Goal: Information Seeking & Learning: Learn about a topic

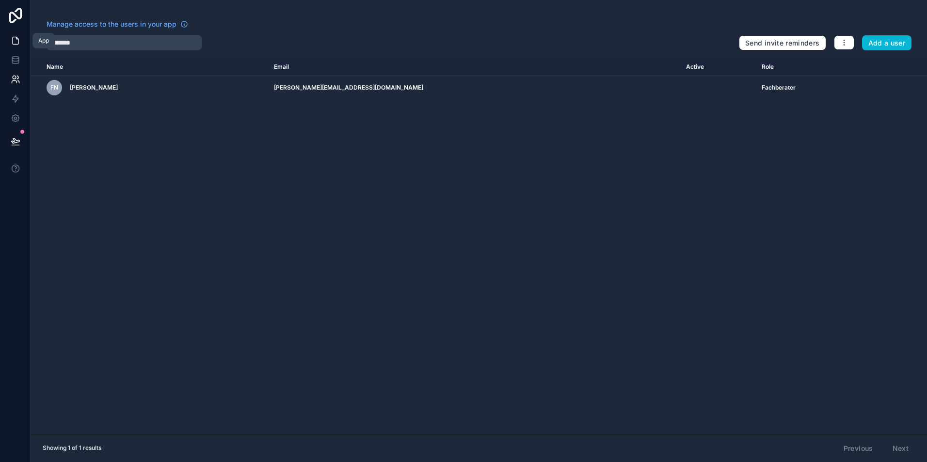
click at [19, 38] on icon at bounding box center [16, 41] width 10 height 10
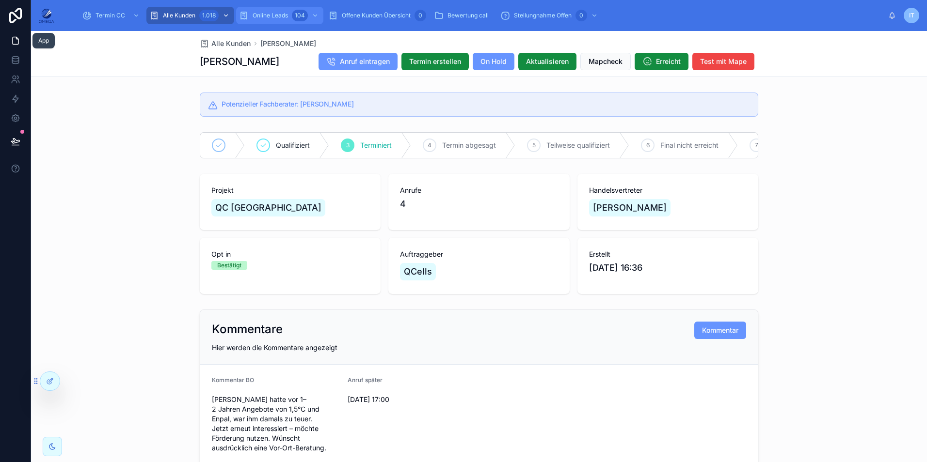
click at [290, 16] on div "Online Leads 104" at bounding box center [279, 16] width 81 height 16
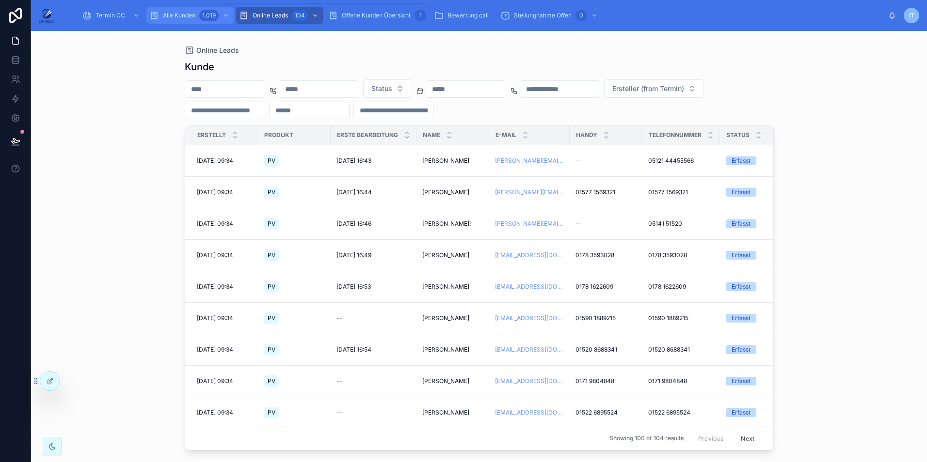
click at [211, 17] on div "1.019" at bounding box center [208, 16] width 19 height 12
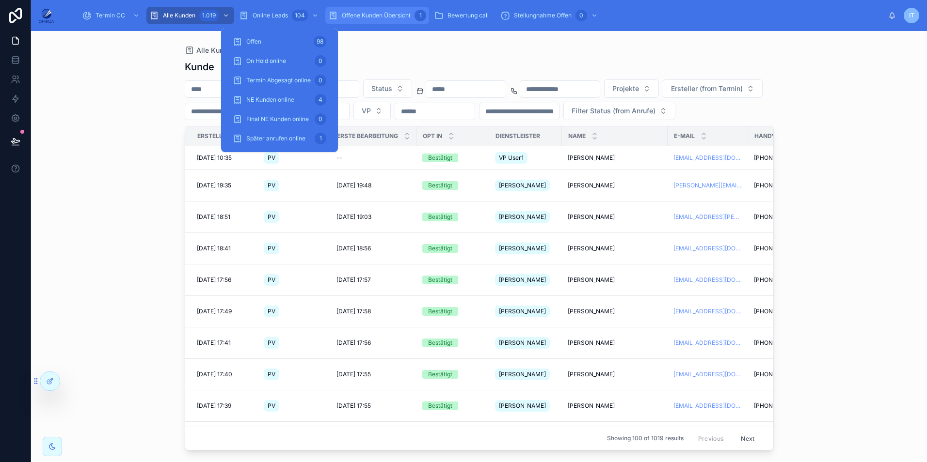
click at [361, 17] on span "Offene Kunden Übersicht" at bounding box center [376, 16] width 69 height 8
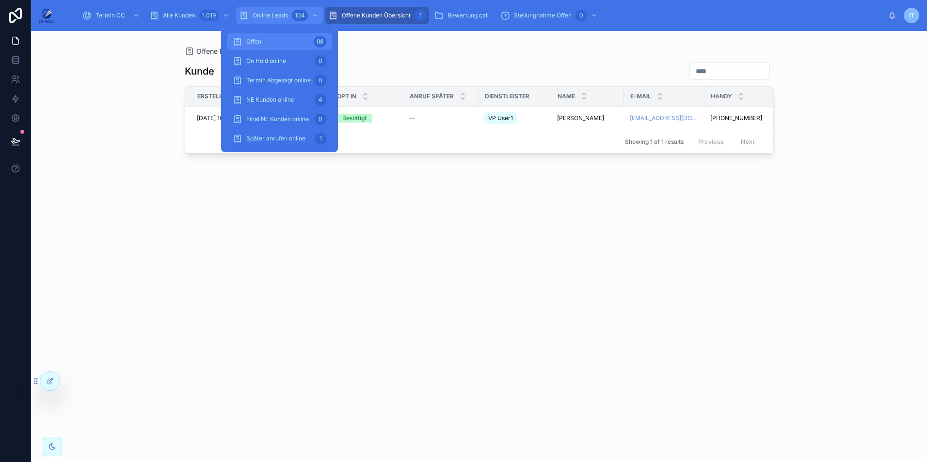
click at [283, 13] on span "Online Leads" at bounding box center [270, 16] width 35 height 8
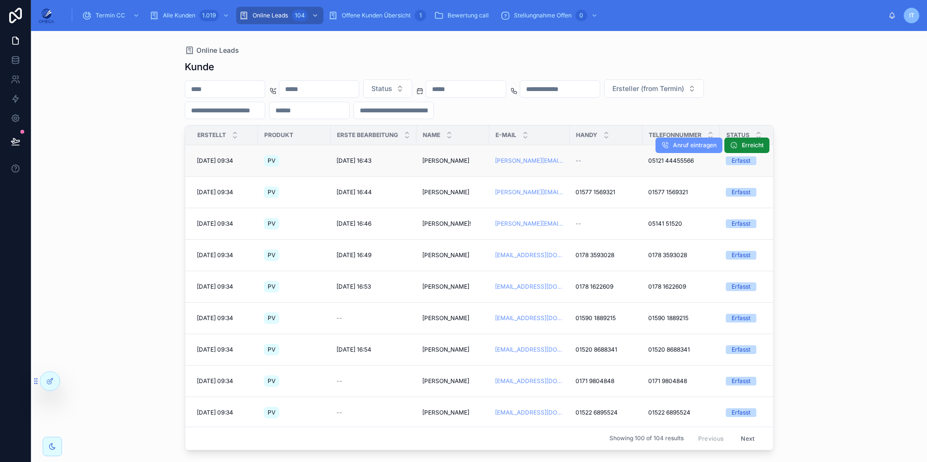
click at [452, 161] on span "[PERSON_NAME]" at bounding box center [445, 161] width 47 height 8
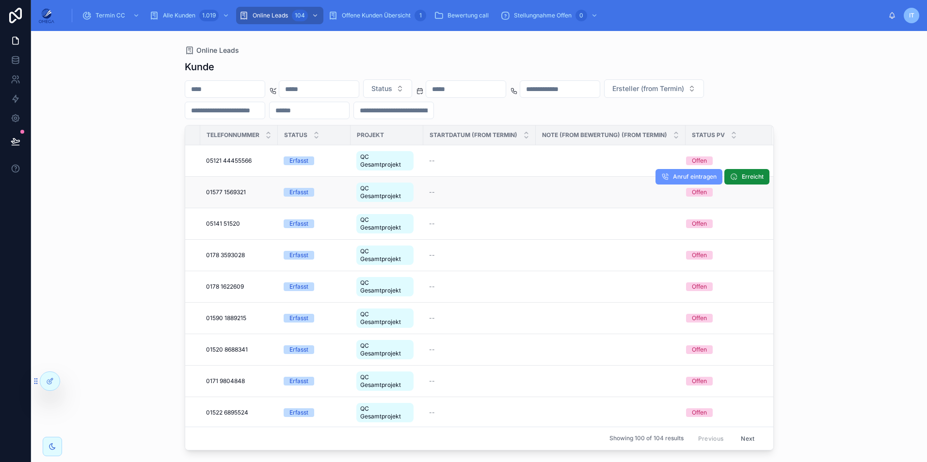
scroll to position [0, 451]
click at [50, 380] on icon at bounding box center [51, 381] width 4 height 4
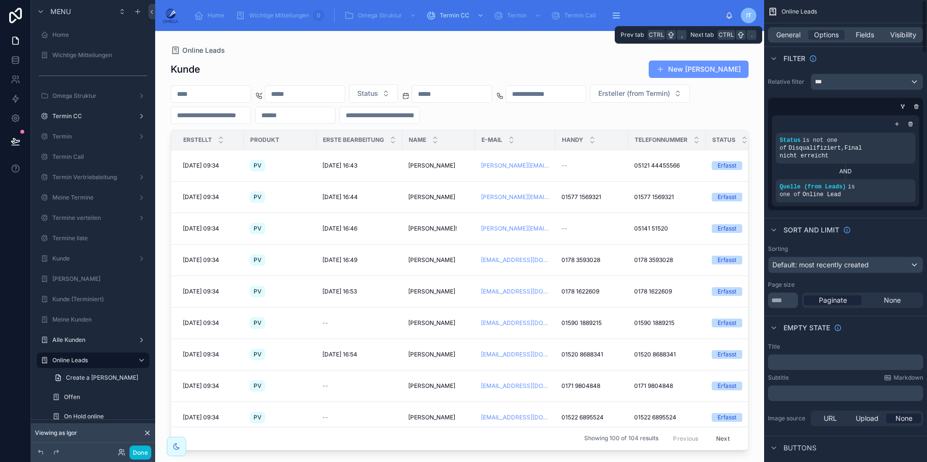
drag, startPoint x: 871, startPoint y: 32, endPoint x: 870, endPoint y: 42, distance: 10.2
click at [871, 32] on span "Fields" at bounding box center [864, 35] width 18 height 10
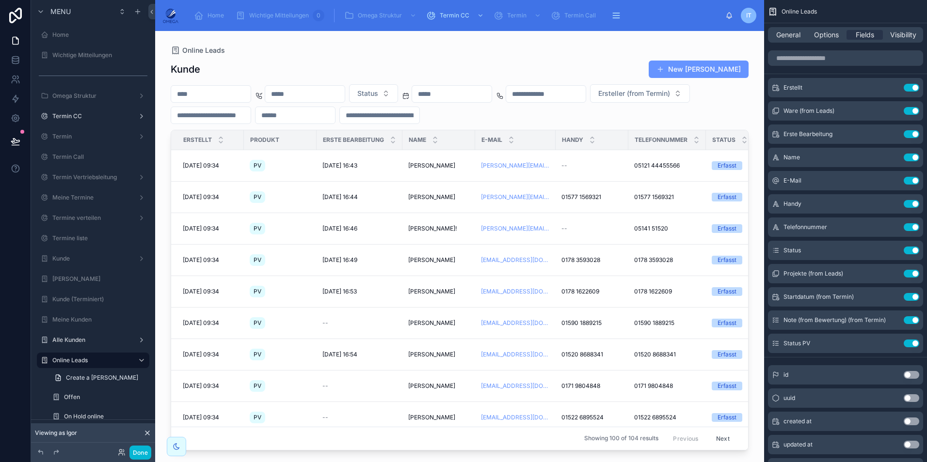
click at [908, 321] on button "Use setting" at bounding box center [911, 320] width 16 height 8
click at [820, 61] on input "scrollable content" at bounding box center [845, 58] width 155 height 16
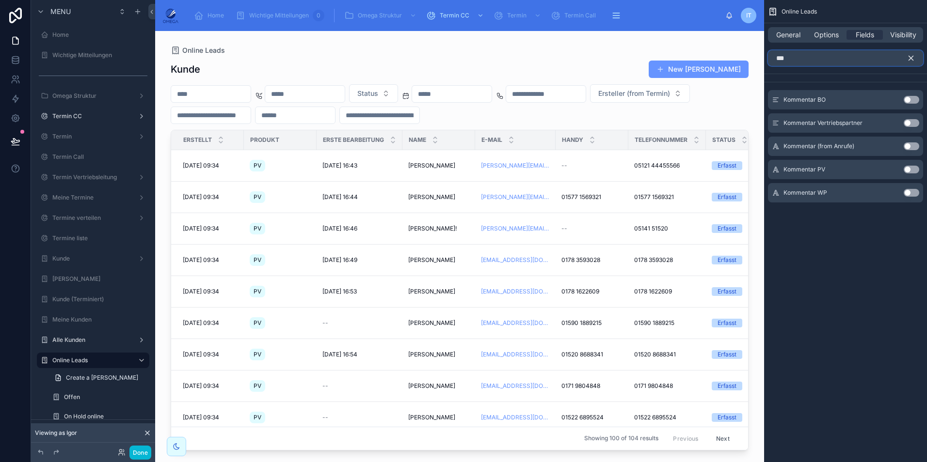
type input "***"
drag, startPoint x: 909, startPoint y: 101, endPoint x: 909, endPoint y: 62, distance: 38.8
click at [909, 100] on button "Use setting" at bounding box center [911, 100] width 16 height 8
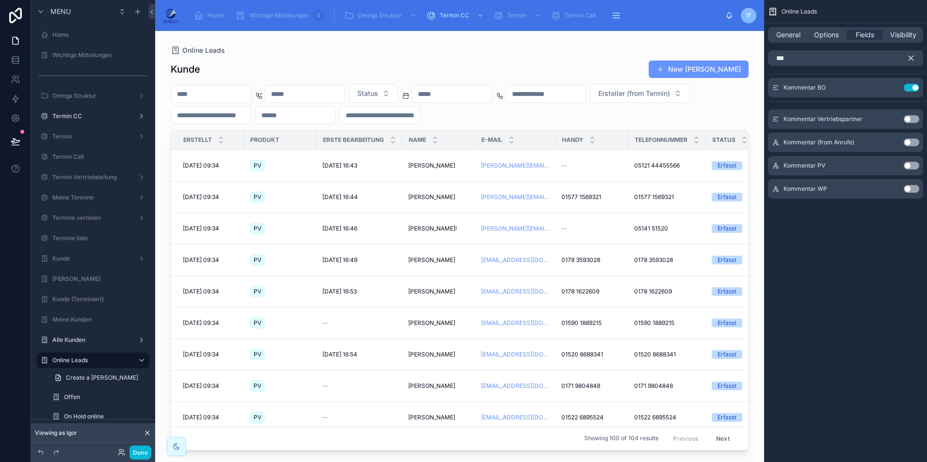
click at [910, 59] on icon "scrollable content" at bounding box center [911, 58] width 4 height 4
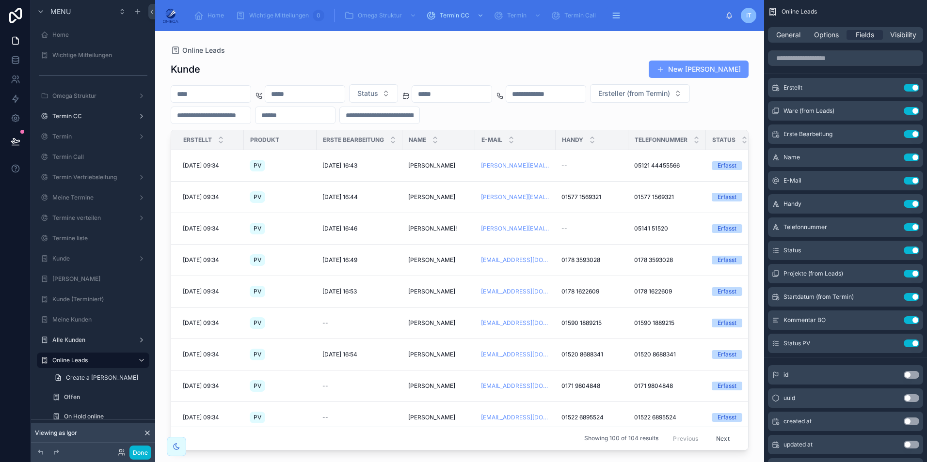
drag, startPoint x: 367, startPoint y: 446, endPoint x: 388, endPoint y: 446, distance: 20.4
click at [388, 446] on div at bounding box center [459, 241] width 609 height 420
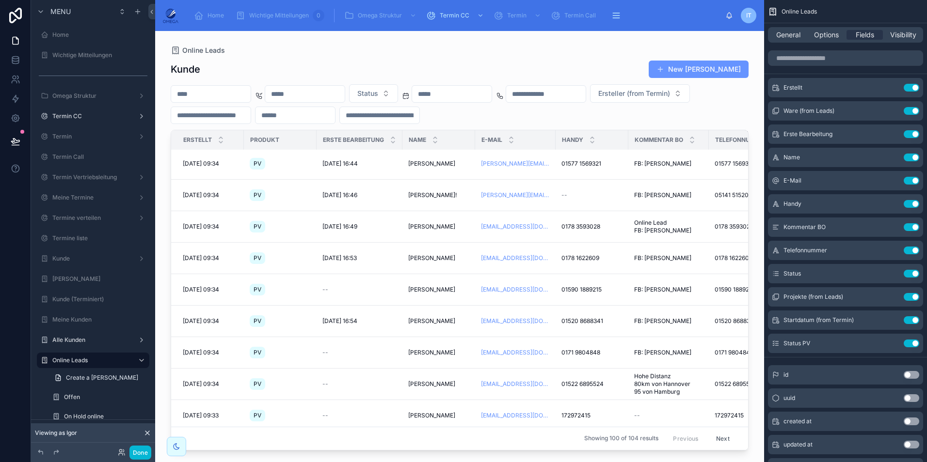
scroll to position [0, 0]
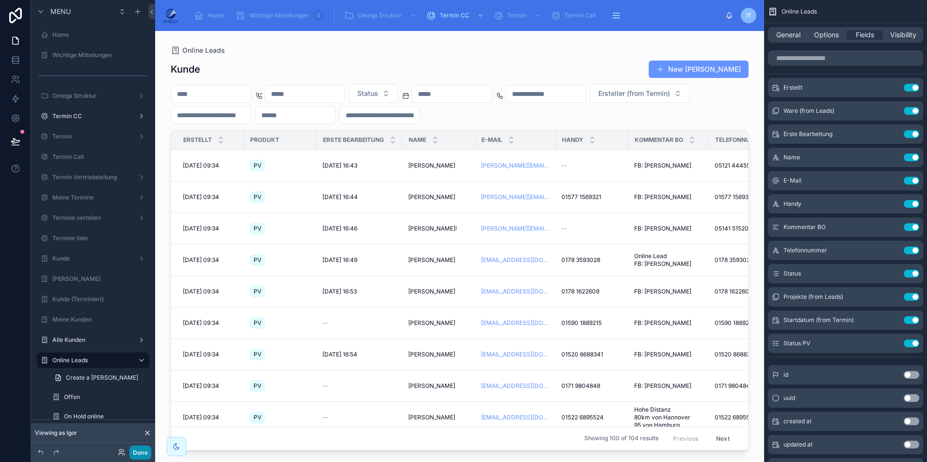
click at [145, 452] on button "Done" at bounding box center [140, 453] width 22 height 14
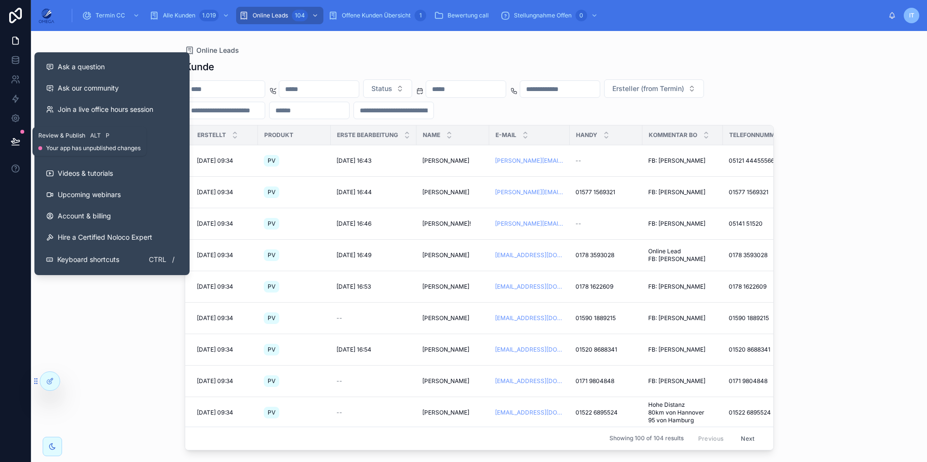
click at [14, 140] on icon at bounding box center [15, 141] width 8 height 5
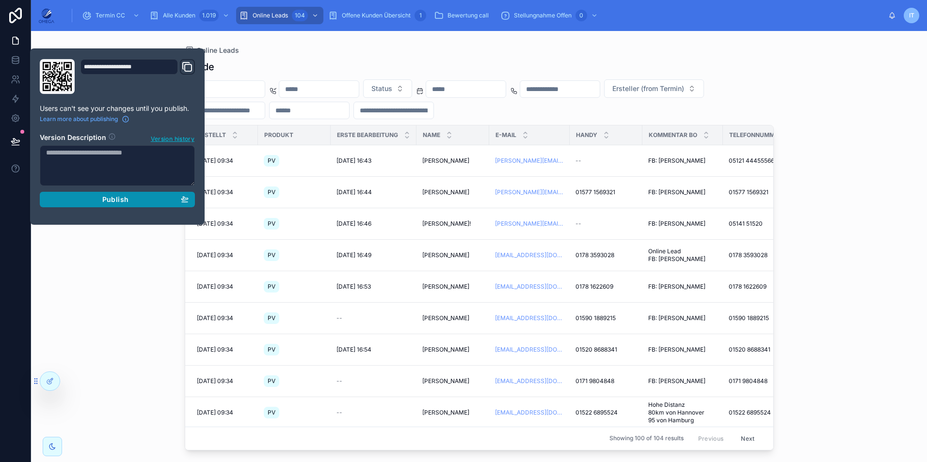
click at [121, 202] on span "Publish" at bounding box center [115, 199] width 26 height 9
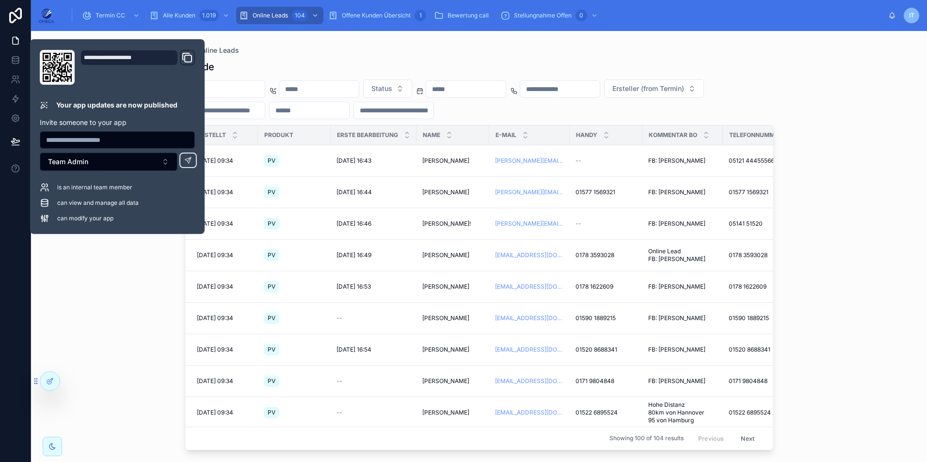
click at [473, 58] on div "[PERSON_NAME] Status Ersteller (from Termin) Erstellt Produkt Erste Bearbeitung…" at bounding box center [479, 252] width 589 height 396
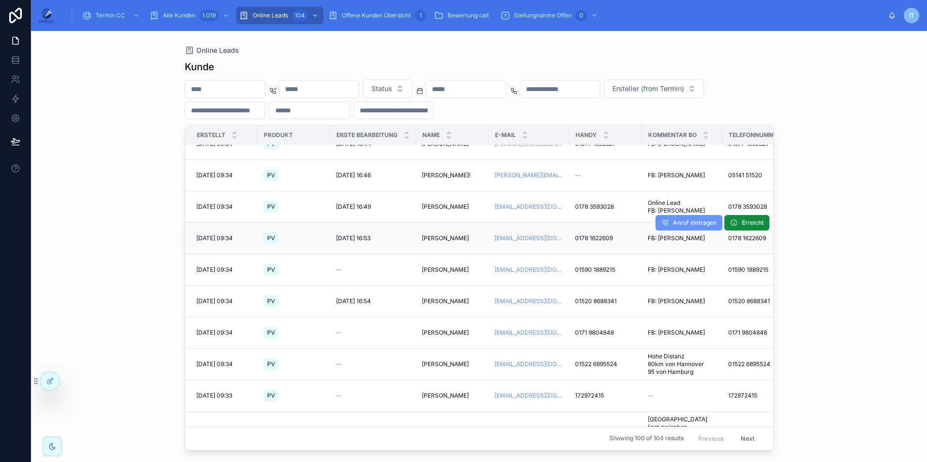
scroll to position [48, 0]
click at [53, 379] on div at bounding box center [49, 381] width 19 height 18
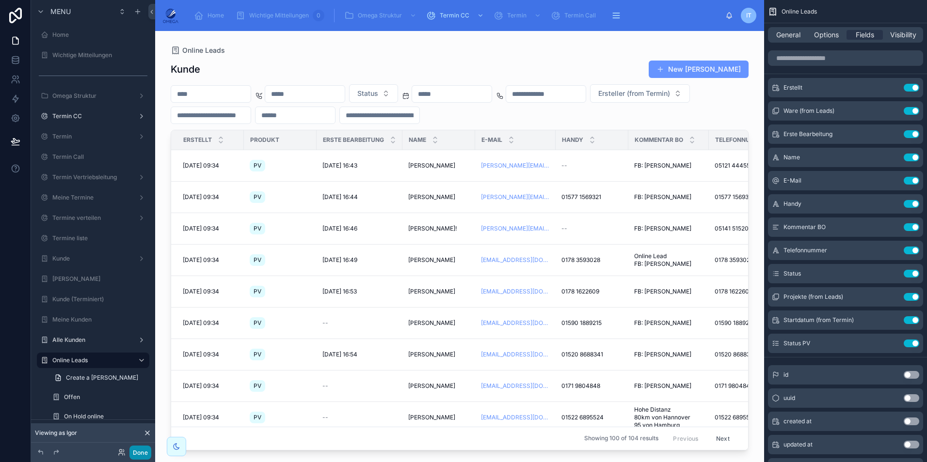
click at [144, 448] on button "Done" at bounding box center [140, 453] width 22 height 14
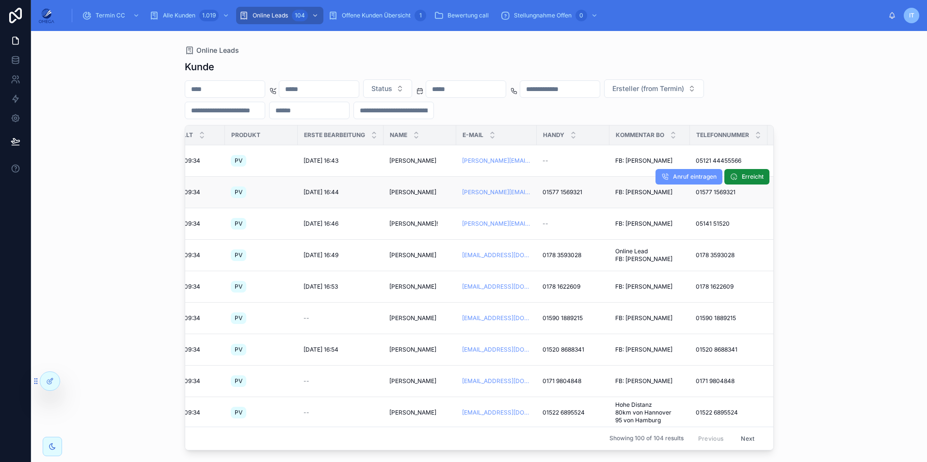
scroll to position [0, 0]
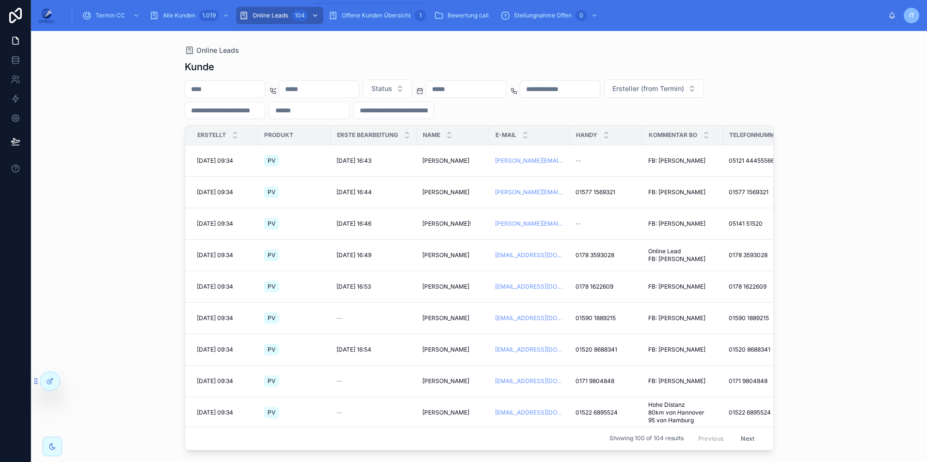
drag, startPoint x: 303, startPoint y: 16, endPoint x: 304, endPoint y: 24, distance: 8.3
click at [303, 16] on div "104" at bounding box center [300, 16] width 16 height 12
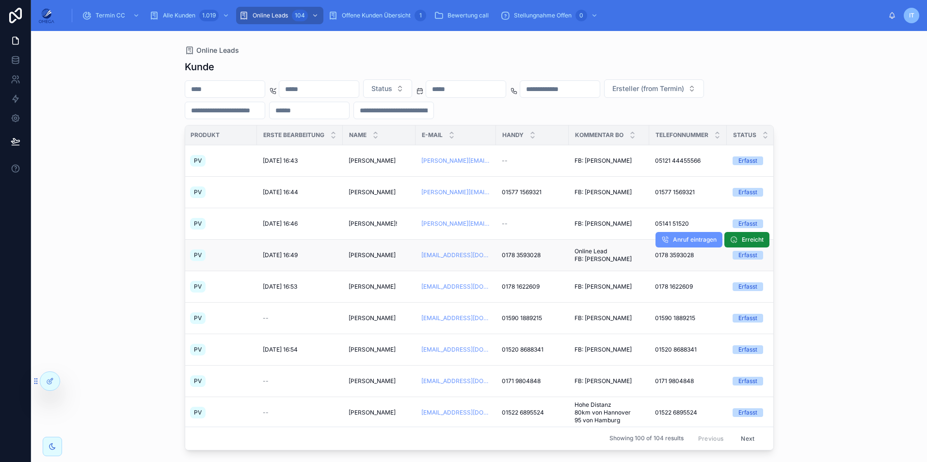
scroll to position [0, 78]
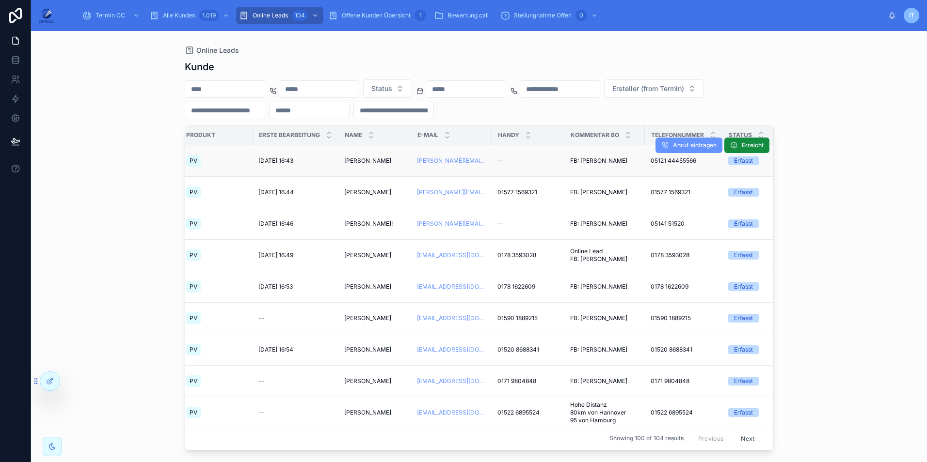
click at [589, 162] on span "FB: [PERSON_NAME]" at bounding box center [598, 161] width 57 height 8
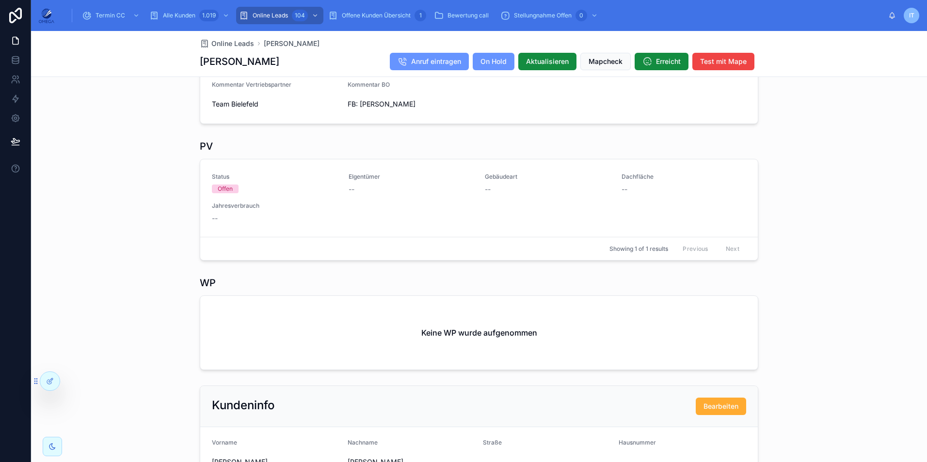
scroll to position [102, 0]
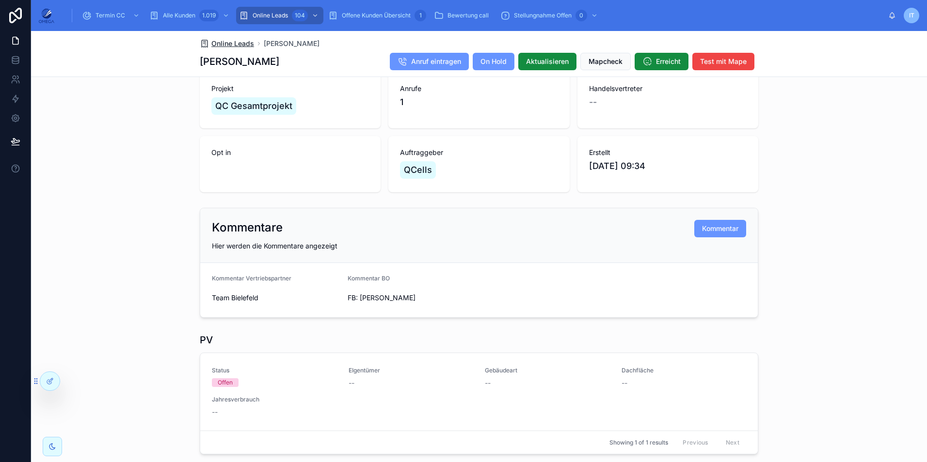
click at [234, 44] on span "Online Leads" at bounding box center [232, 44] width 43 height 10
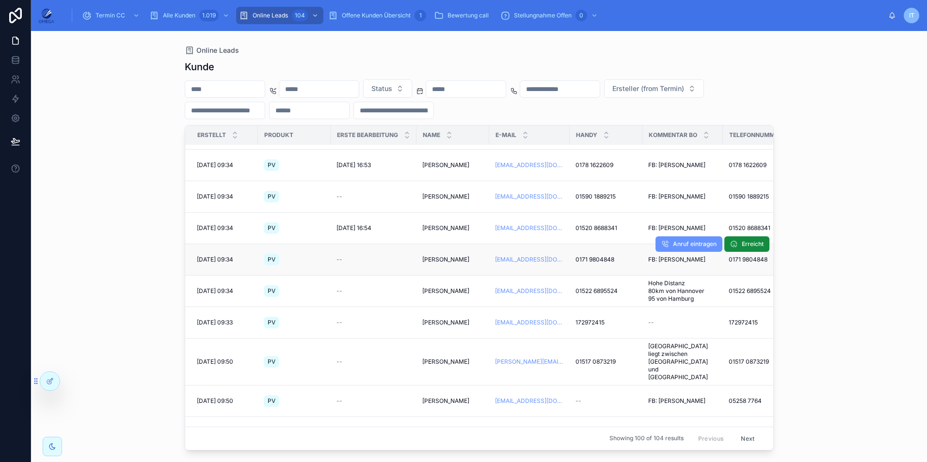
scroll to position [145, 0]
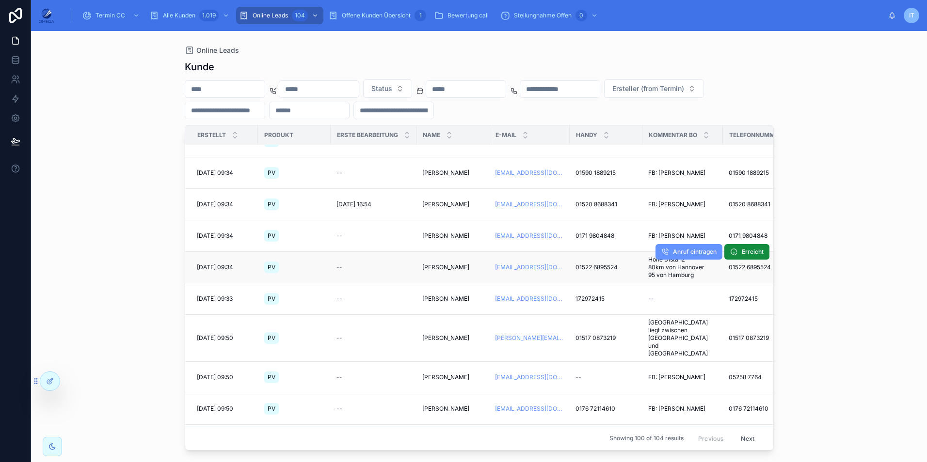
click at [451, 268] on span "[PERSON_NAME]" at bounding box center [445, 268] width 47 height 8
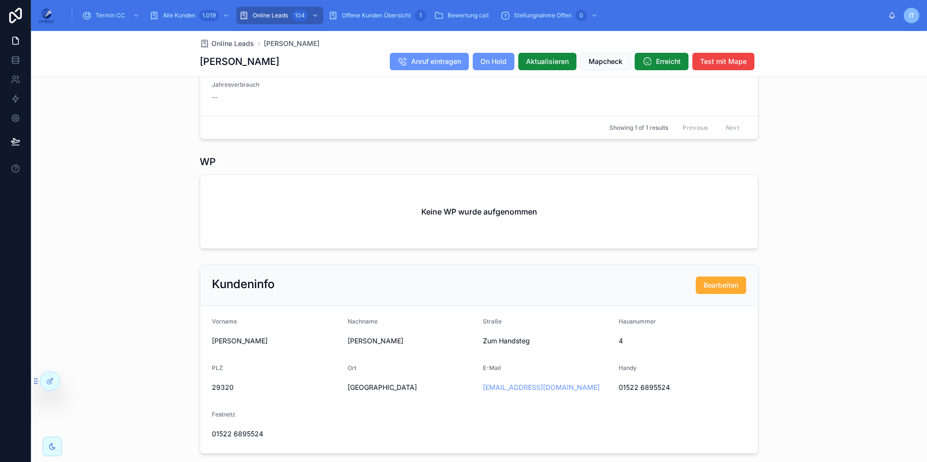
scroll to position [485, 0]
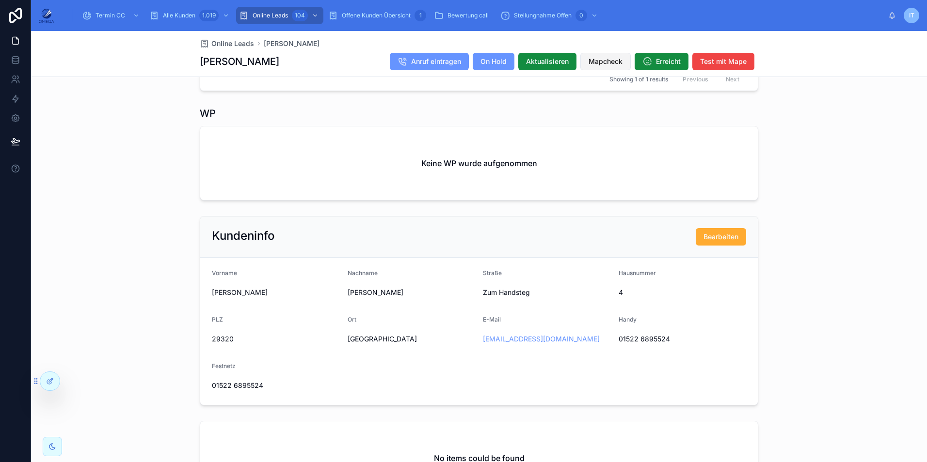
click at [603, 57] on span "Mapcheck" at bounding box center [605, 62] width 34 height 10
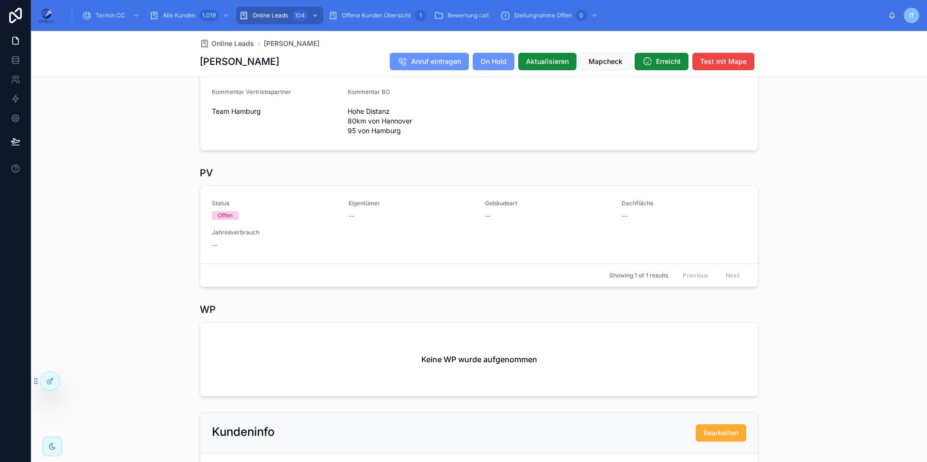
scroll to position [291, 0]
click at [596, 66] on span "Mapcheck" at bounding box center [605, 62] width 34 height 10
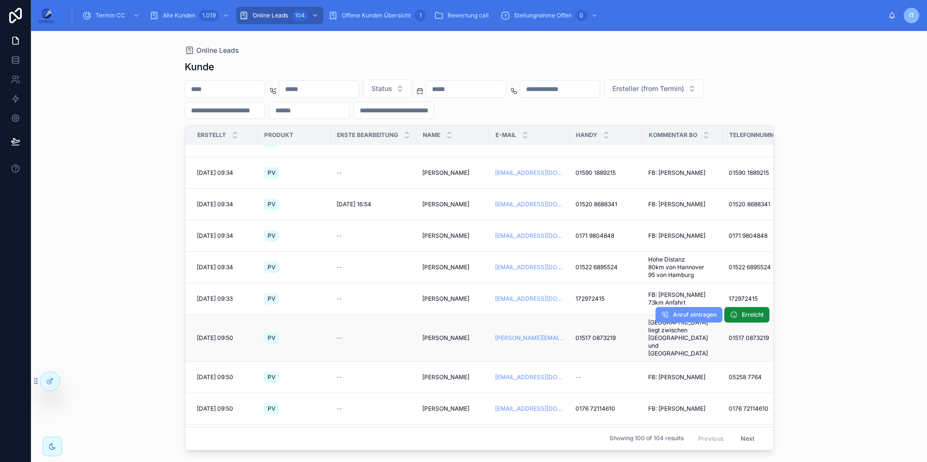
scroll to position [194, 0]
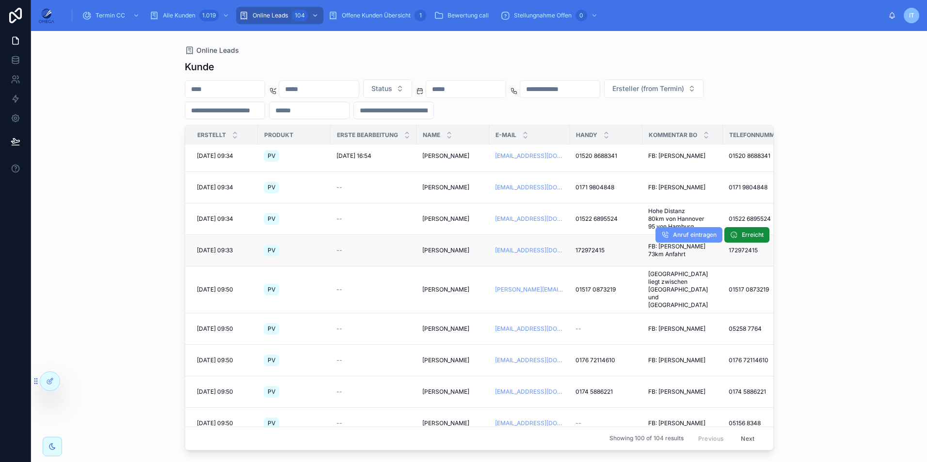
click at [445, 250] on span "[PERSON_NAME]" at bounding box center [445, 251] width 47 height 8
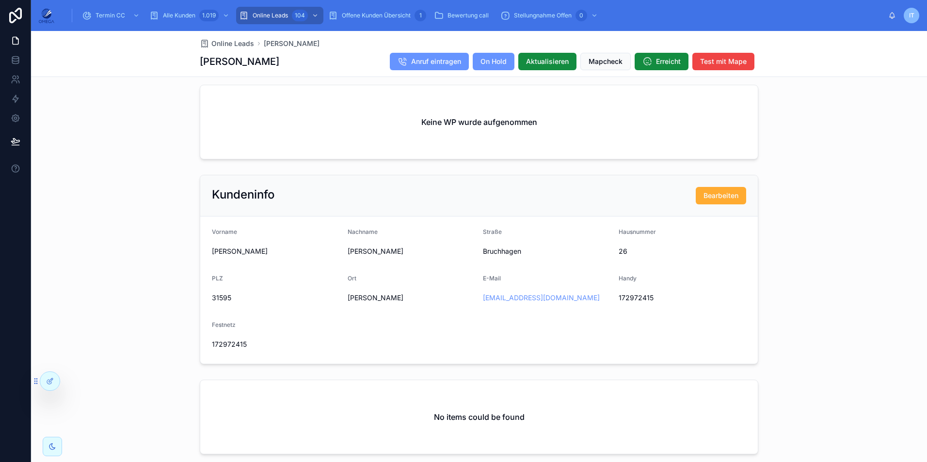
scroll to position [533, 0]
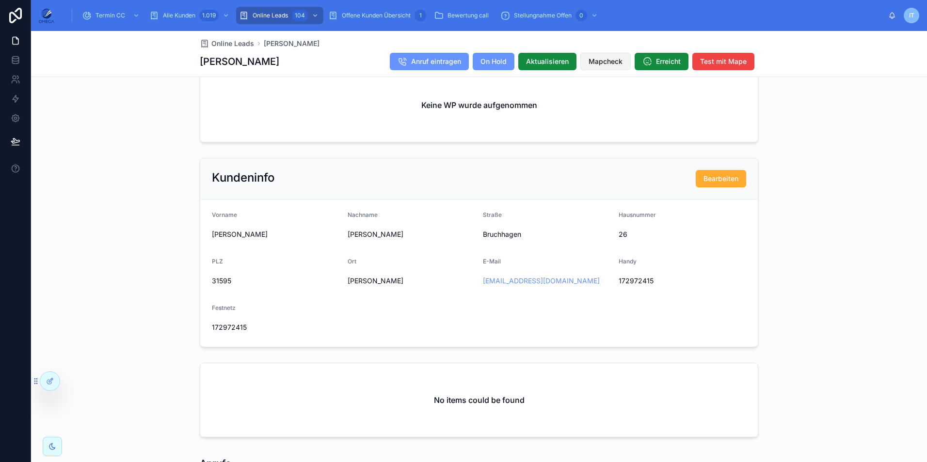
click at [603, 66] on span "Mapcheck" at bounding box center [605, 62] width 34 height 10
click at [238, 47] on span "Online Leads" at bounding box center [232, 44] width 43 height 10
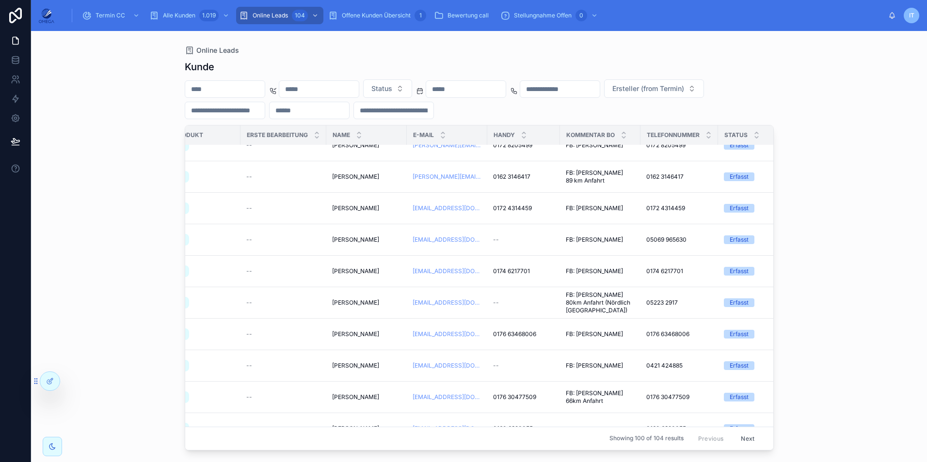
scroll to position [850, 89]
click at [379, 19] on div "Offene Kunden Übersicht 1" at bounding box center [377, 16] width 98 height 16
